Goal: Information Seeking & Learning: Learn about a topic

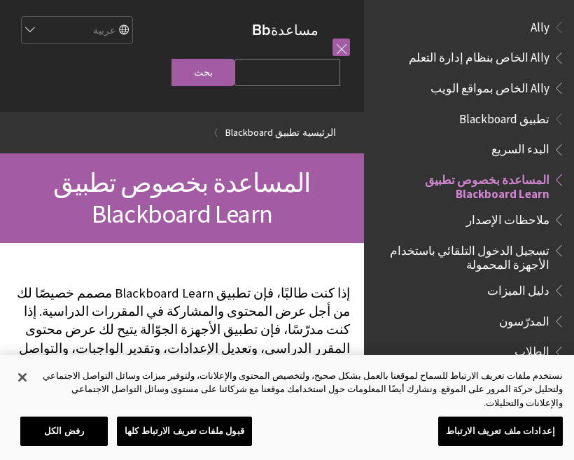
scroll to position [145, 0]
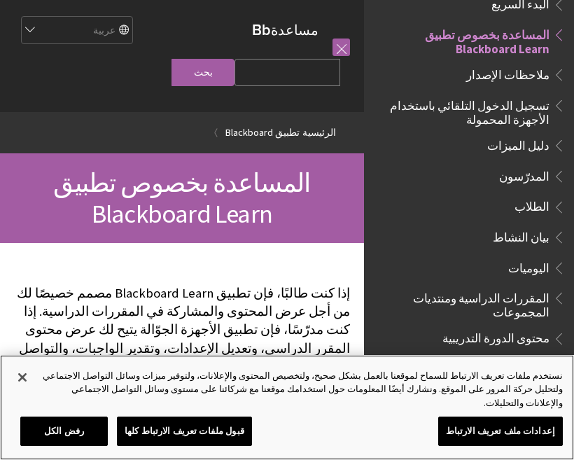
click at [225, 424] on button "قبول ملفات تعريف الارتباط كلها" at bounding box center [184, 430] width 135 height 29
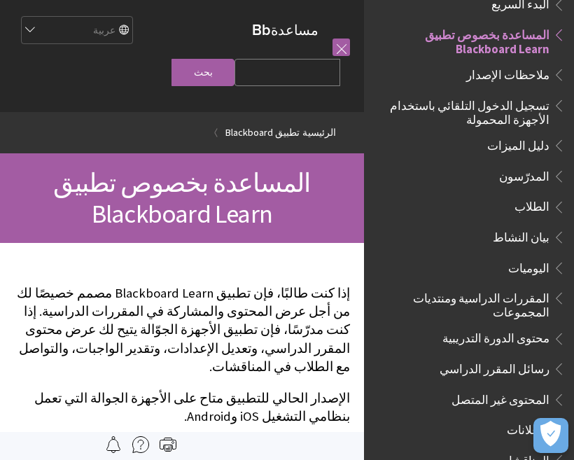
click at [536, 117] on span "تسجيل الدخول التلقائي باستخدام الأجهزة المحمولة" at bounding box center [464, 110] width 169 height 33
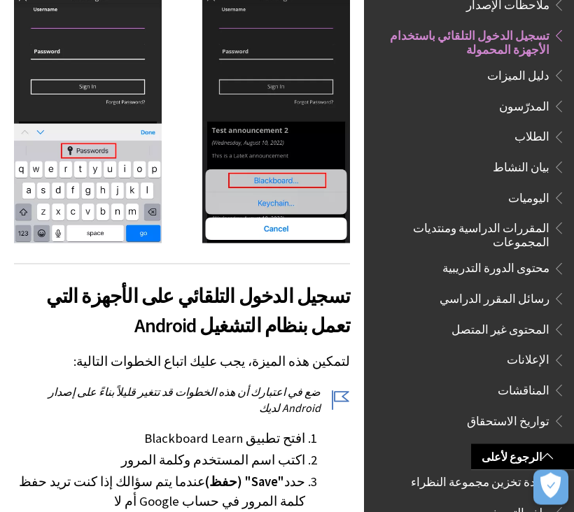
scroll to position [1336, 0]
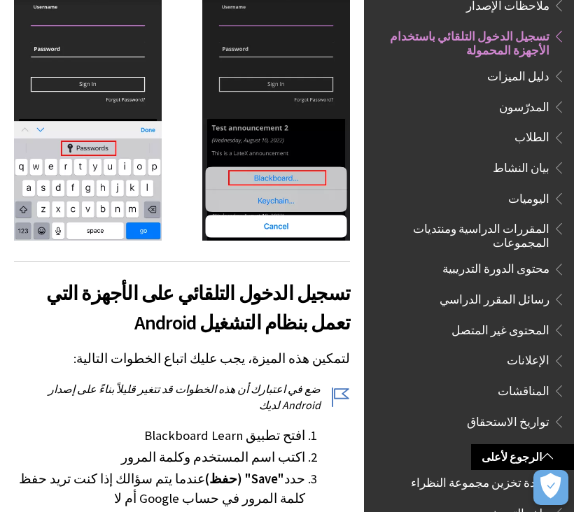
click at [537, 134] on span "الطلاب" at bounding box center [531, 135] width 35 height 19
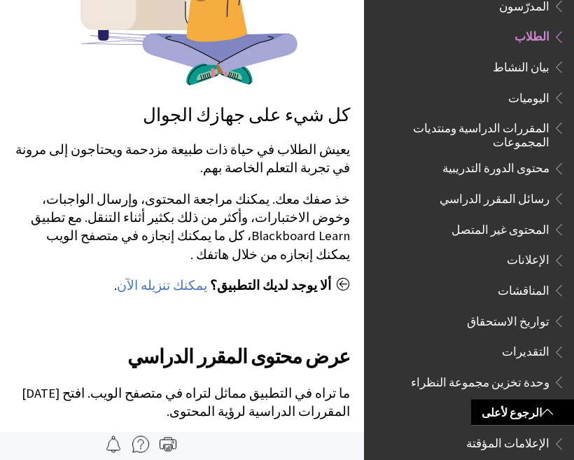
scroll to position [434, 0]
